Goal: Navigation & Orientation: Find specific page/section

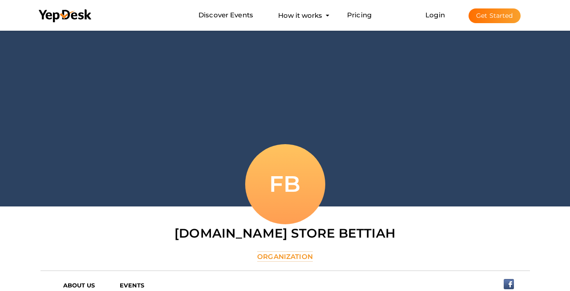
click at [301, 193] on div "FB" at bounding box center [285, 184] width 80 height 80
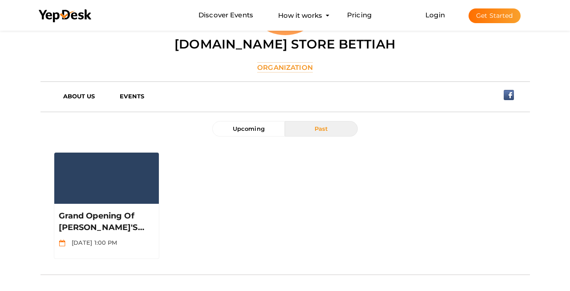
scroll to position [192, 0]
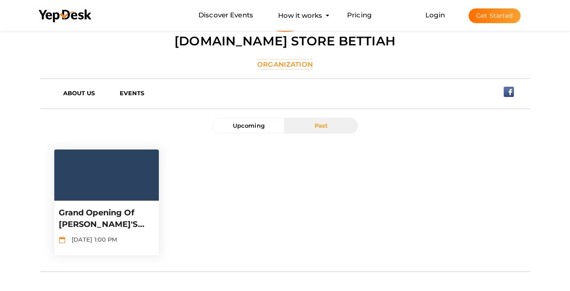
click at [108, 202] on div "Grand Opening of [PERSON_NAME]'s [DOMAIN_NAME] [DATE] 1:00 PM" at bounding box center [106, 228] width 105 height 55
click at [108, 241] on span "[DATE] 1:00 PM" at bounding box center [92, 239] width 50 height 7
